Goal: Task Accomplishment & Management: Use online tool/utility

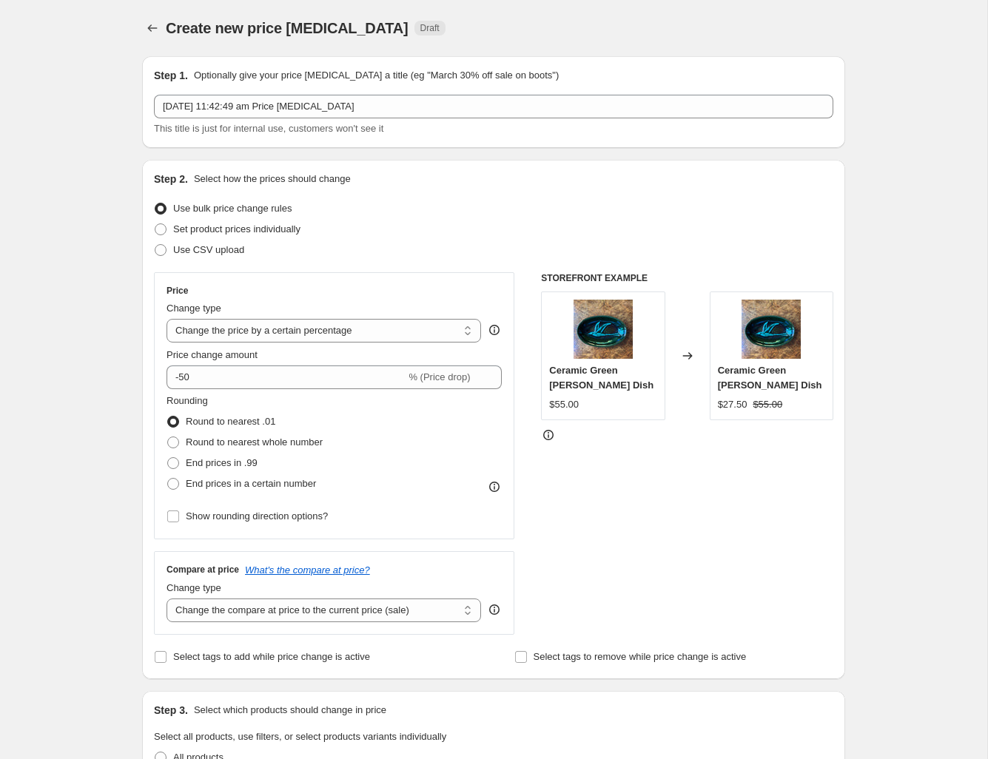
select select "percentage"
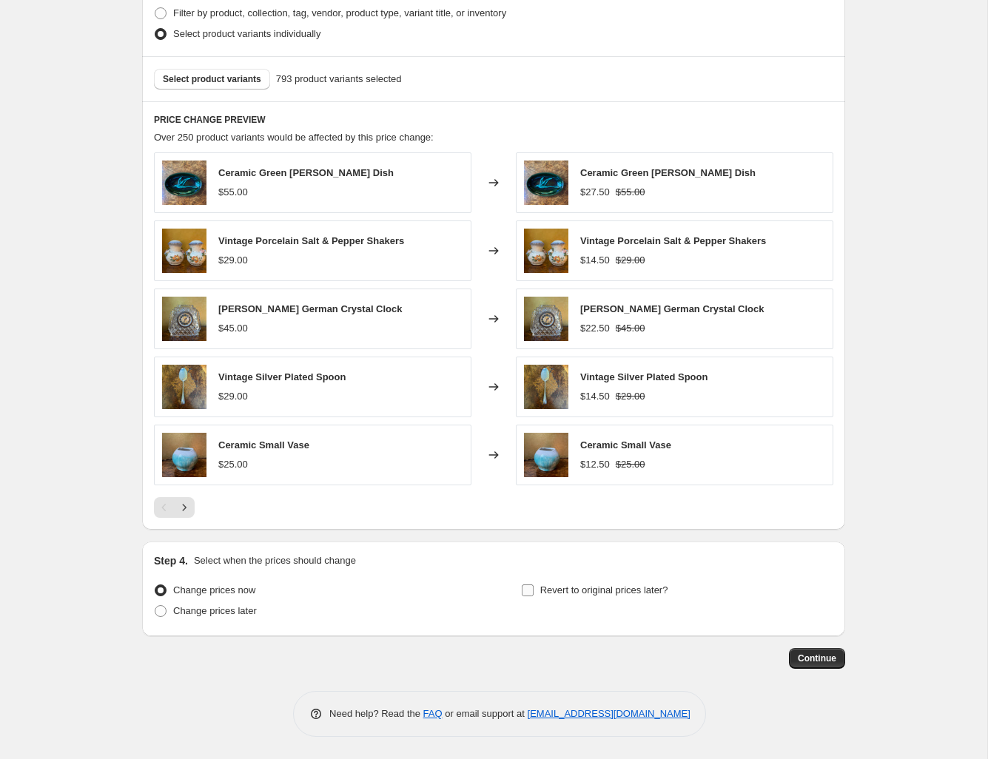
click at [531, 590] on input "Revert to original prices later?" at bounding box center [528, 591] width 12 height 12
checkbox input "true"
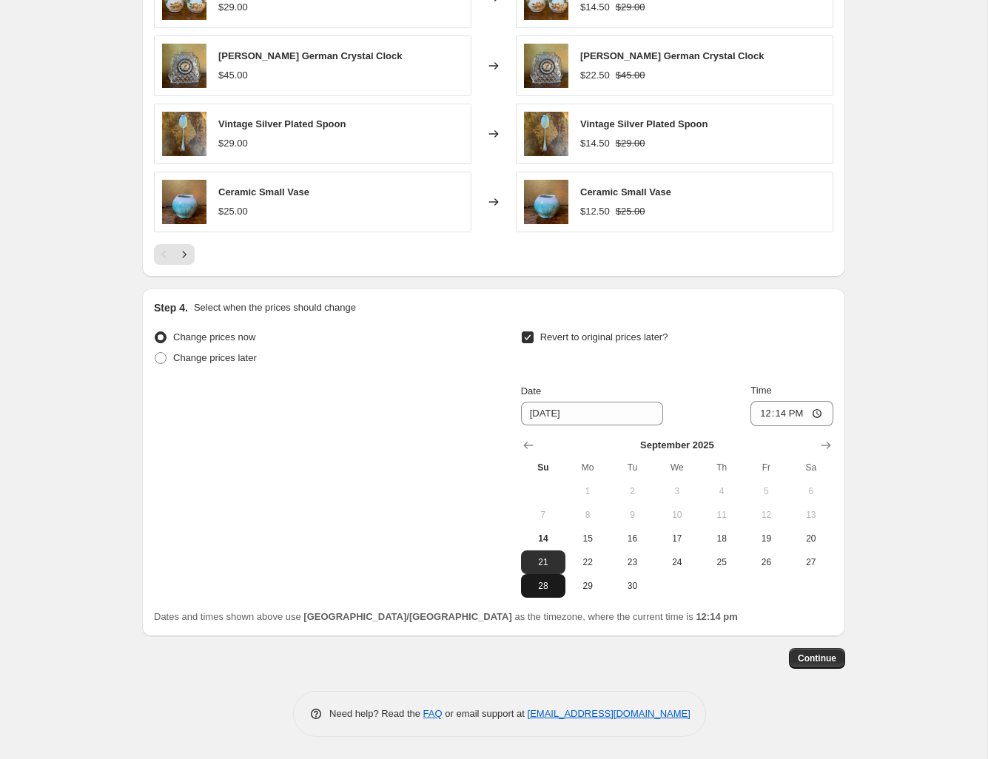
scroll to position [1020, 0]
click at [543, 563] on span "21" at bounding box center [543, 562] width 33 height 12
click at [784, 414] on input "12:14" at bounding box center [791, 413] width 83 height 25
type input "23:59"
click at [811, 662] on span "Continue" at bounding box center [817, 659] width 38 height 12
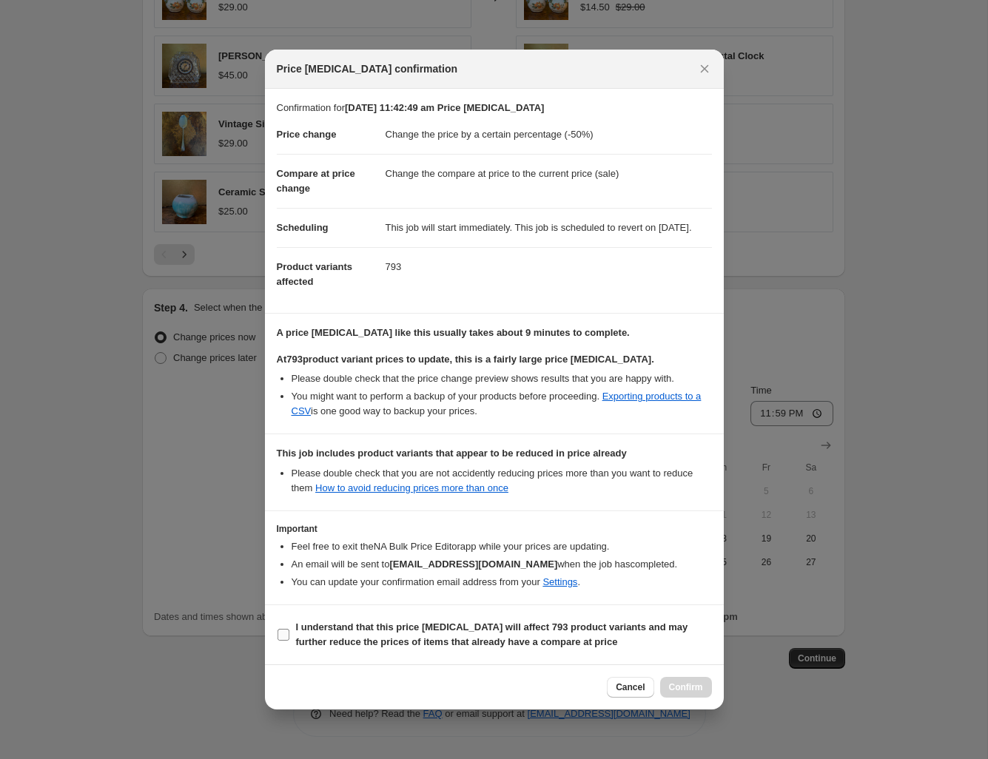
drag, startPoint x: 283, startPoint y: 642, endPoint x: 337, endPoint y: 659, distance: 55.9
click at [283, 641] on input "I understand that this price [MEDICAL_DATA] will affect 793 product variants an…" at bounding box center [283, 635] width 12 height 12
checkbox input "true"
click at [686, 693] on span "Confirm" at bounding box center [686, 688] width 34 height 12
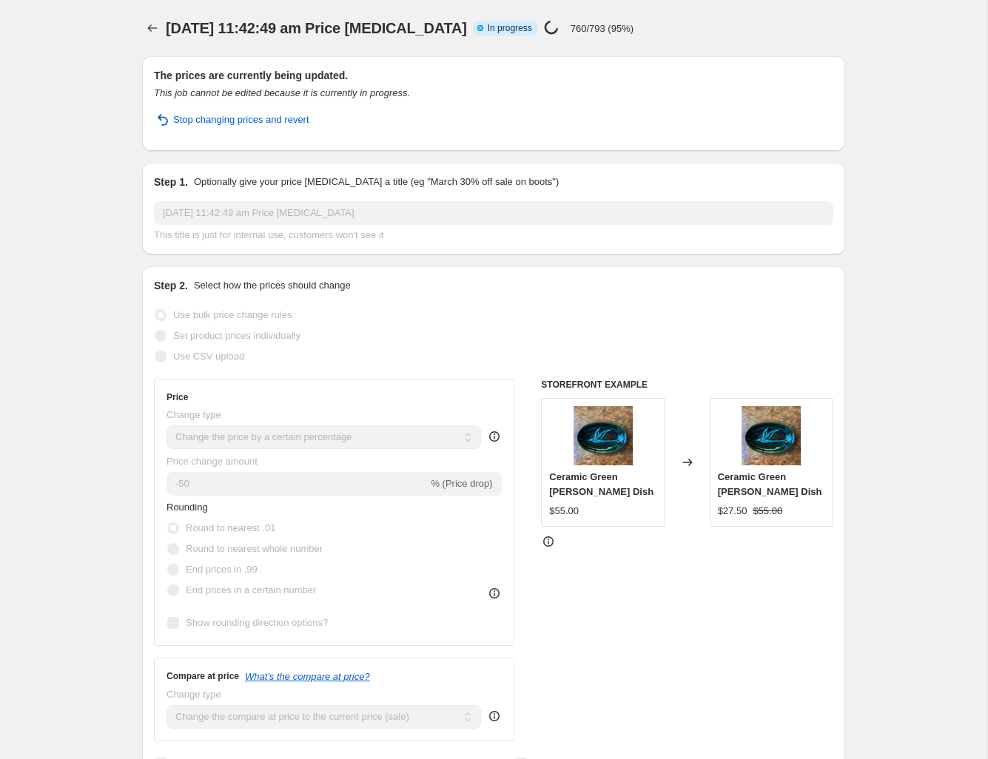
select select "percentage"
